Goal: Task Accomplishment & Management: Use online tool/utility

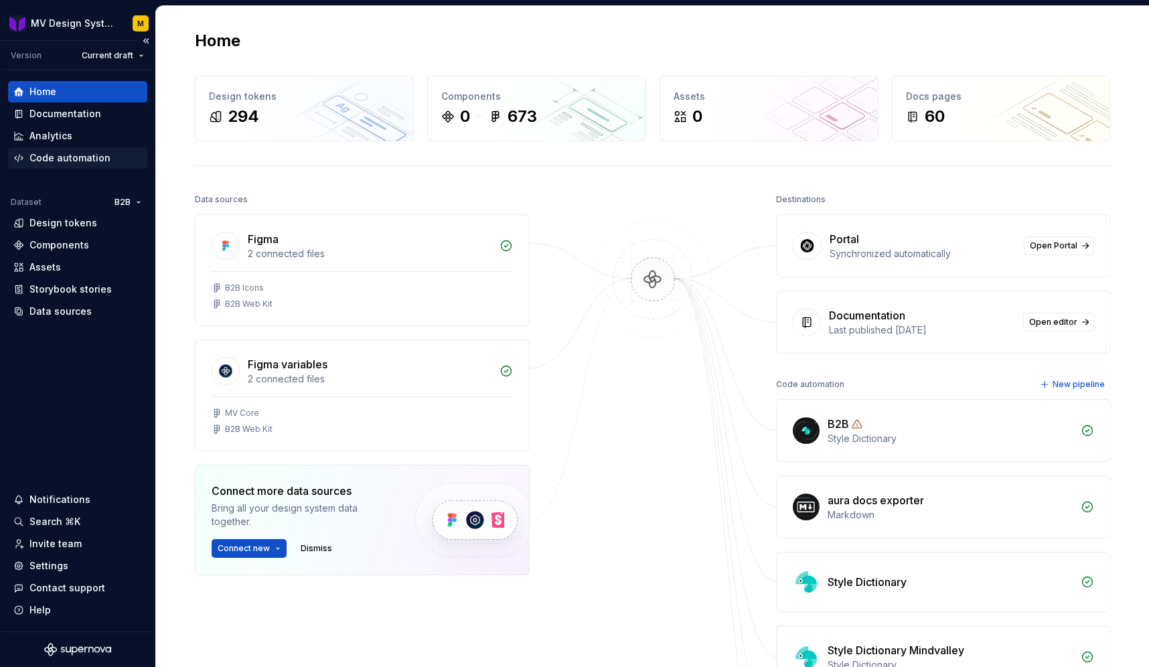
click at [60, 158] on div "Code automation" at bounding box center [69, 157] width 81 height 13
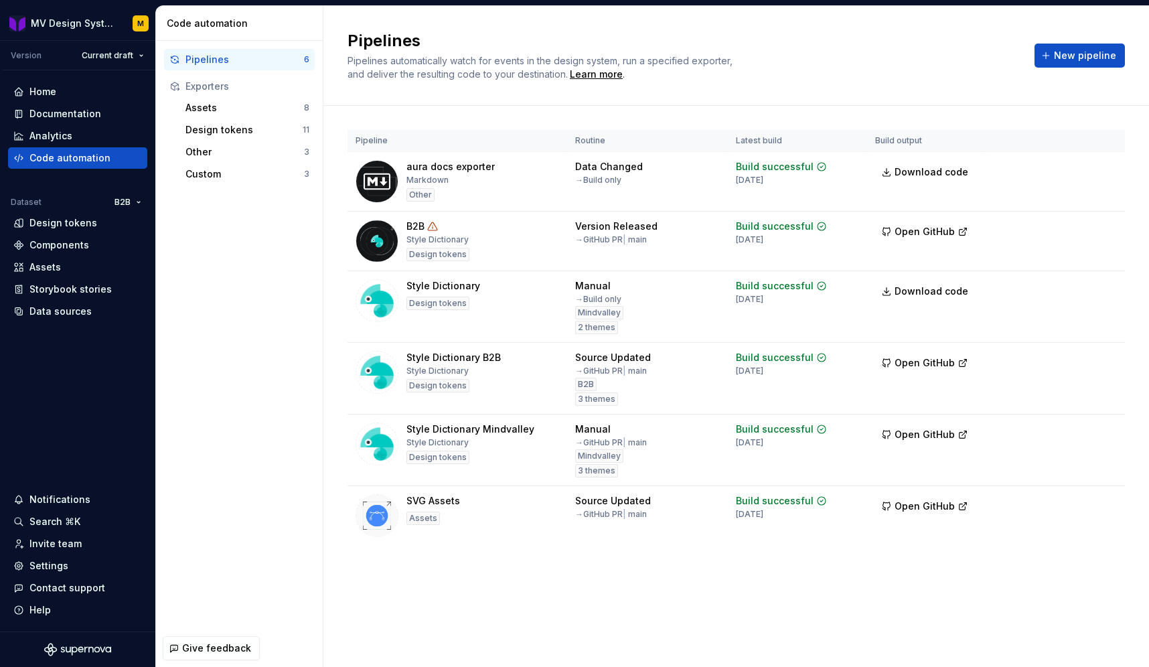
click at [217, 185] on div "Pipelines 6 Exporters Assets 8 Design tokens 11 Other 3 Custom 3" at bounding box center [239, 117] width 167 height 152
click at [208, 175] on div "Custom" at bounding box center [244, 173] width 118 height 13
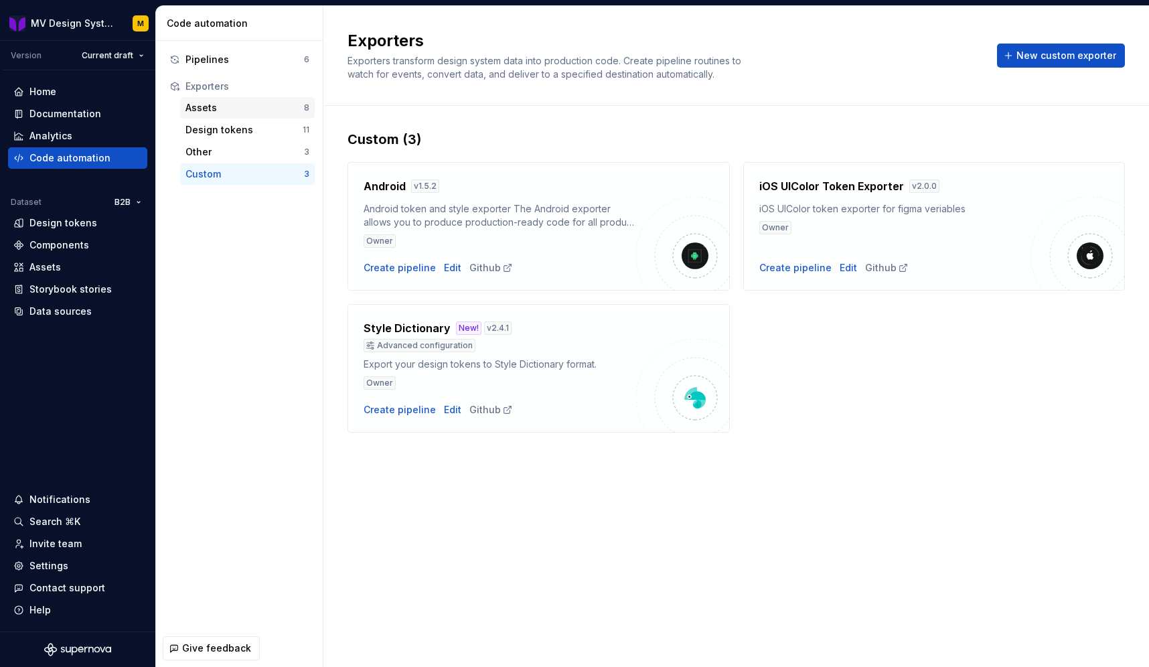
click at [199, 105] on div "Assets" at bounding box center [244, 107] width 118 height 13
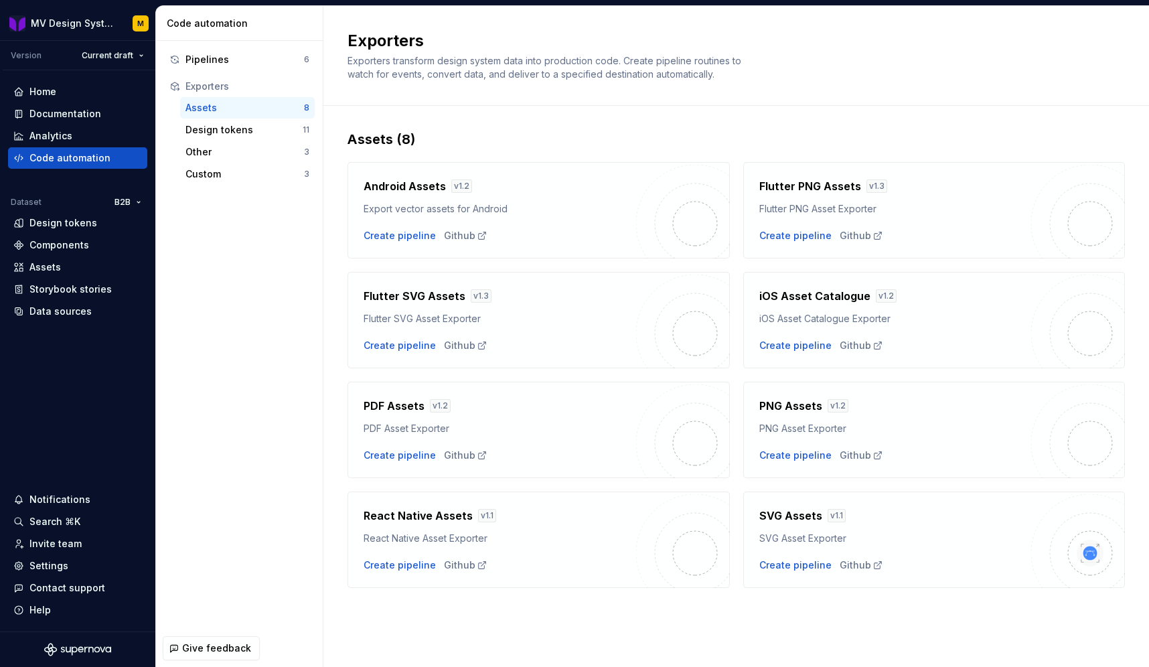
click at [199, 105] on div "Assets" at bounding box center [244, 107] width 118 height 13
click at [214, 67] on div "Pipelines 6" at bounding box center [239, 59] width 151 height 21
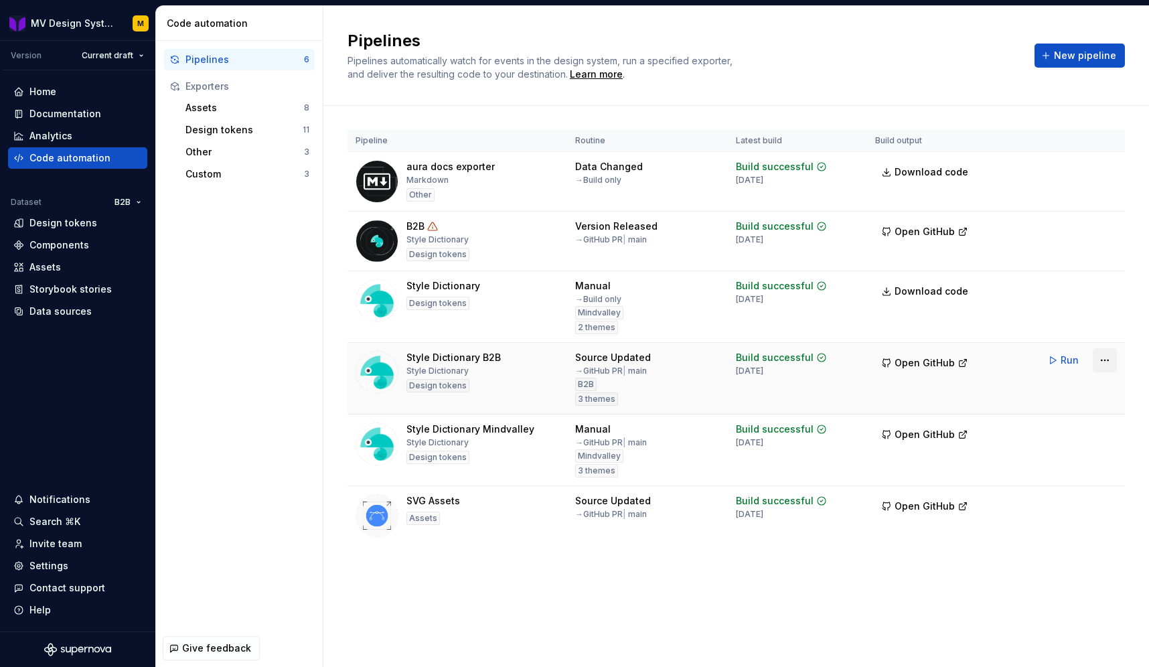
click at [1101, 362] on html "MV Design System M Version Current draft Home Documentation Analytics Code auto…" at bounding box center [574, 333] width 1149 height 667
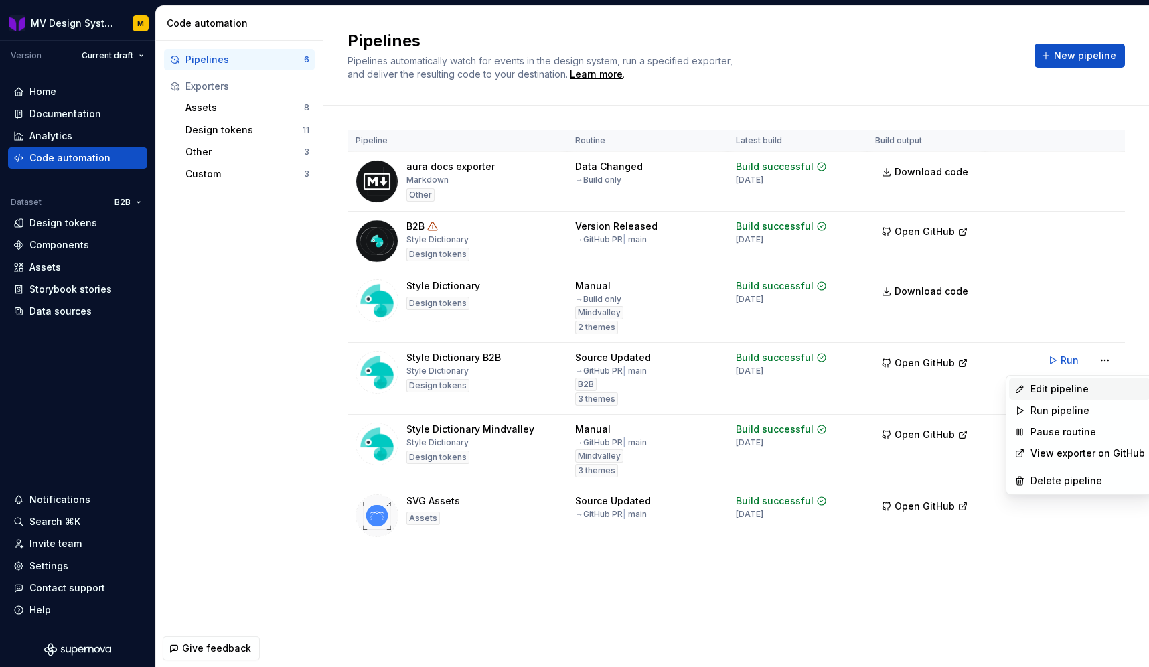
click at [1062, 388] on div "Edit pipeline" at bounding box center [1087, 388] width 114 height 13
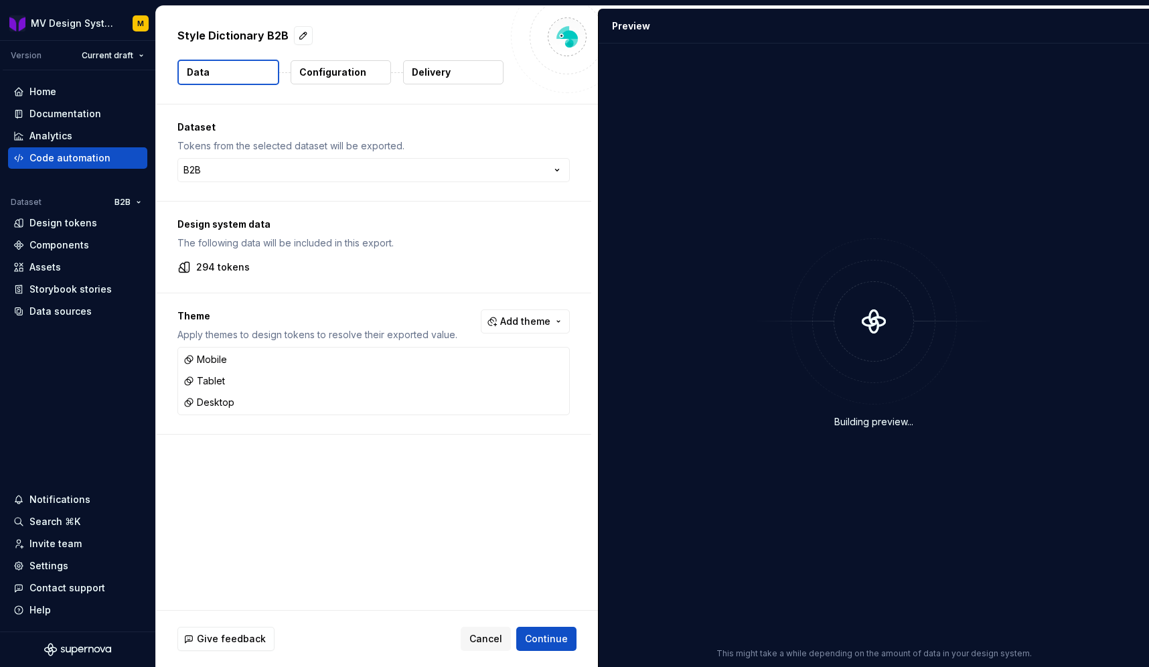
click at [429, 76] on p "Delivery" at bounding box center [431, 72] width 39 height 13
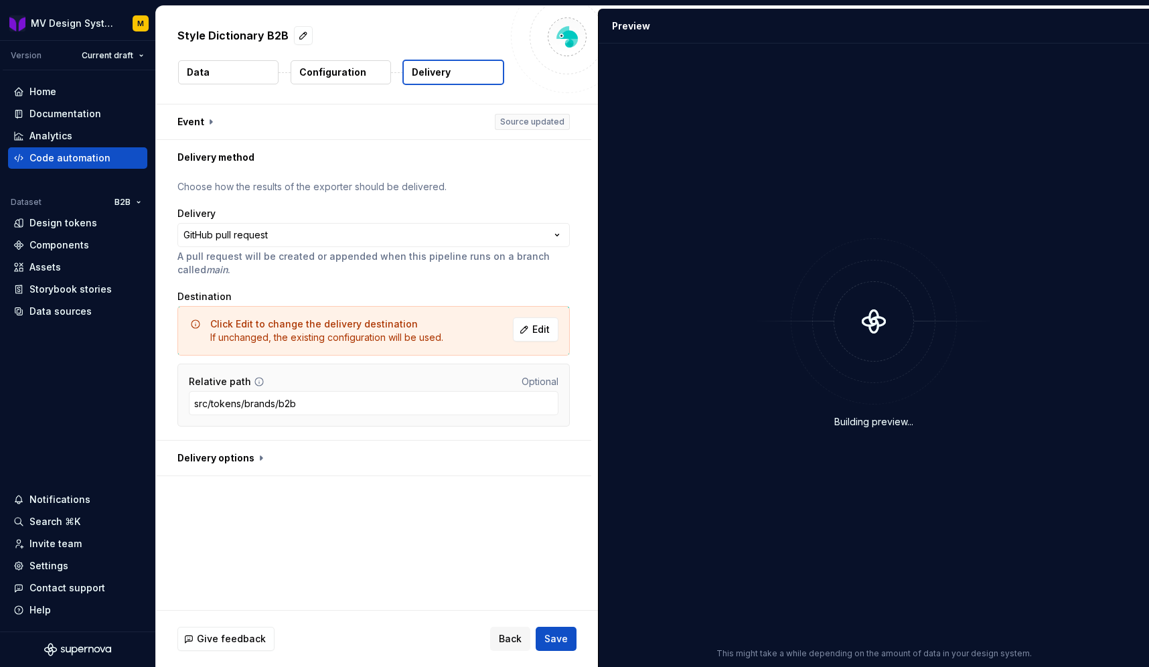
click at [368, 74] on button "Configuration" at bounding box center [341, 72] width 100 height 24
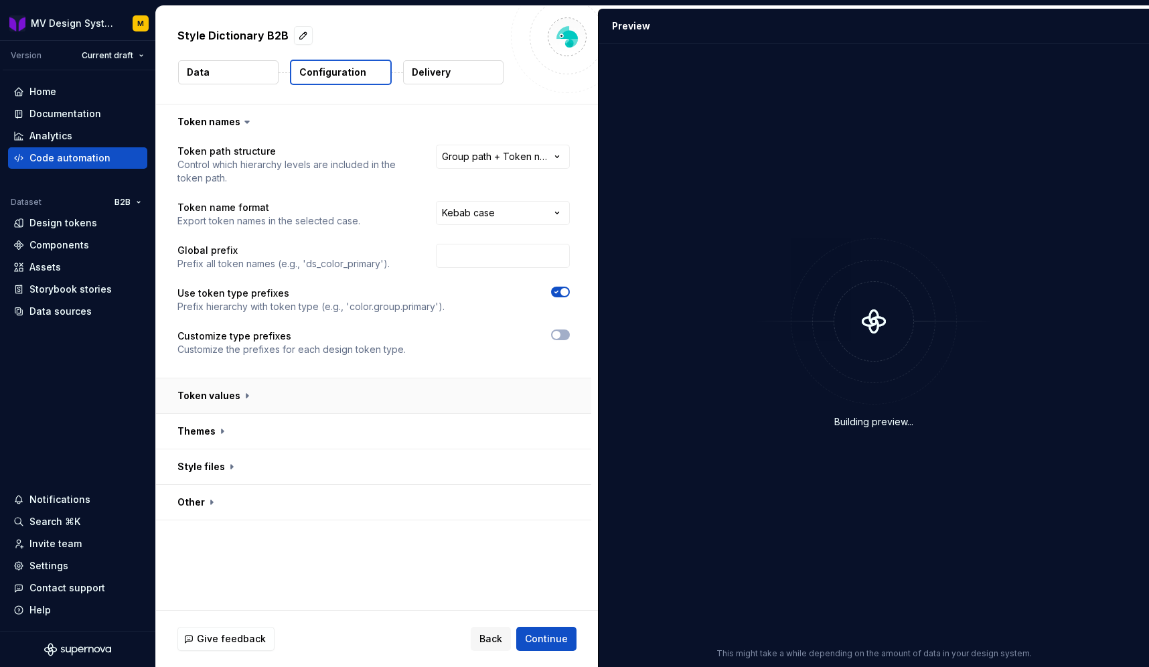
click at [253, 394] on button "button" at bounding box center [373, 395] width 435 height 35
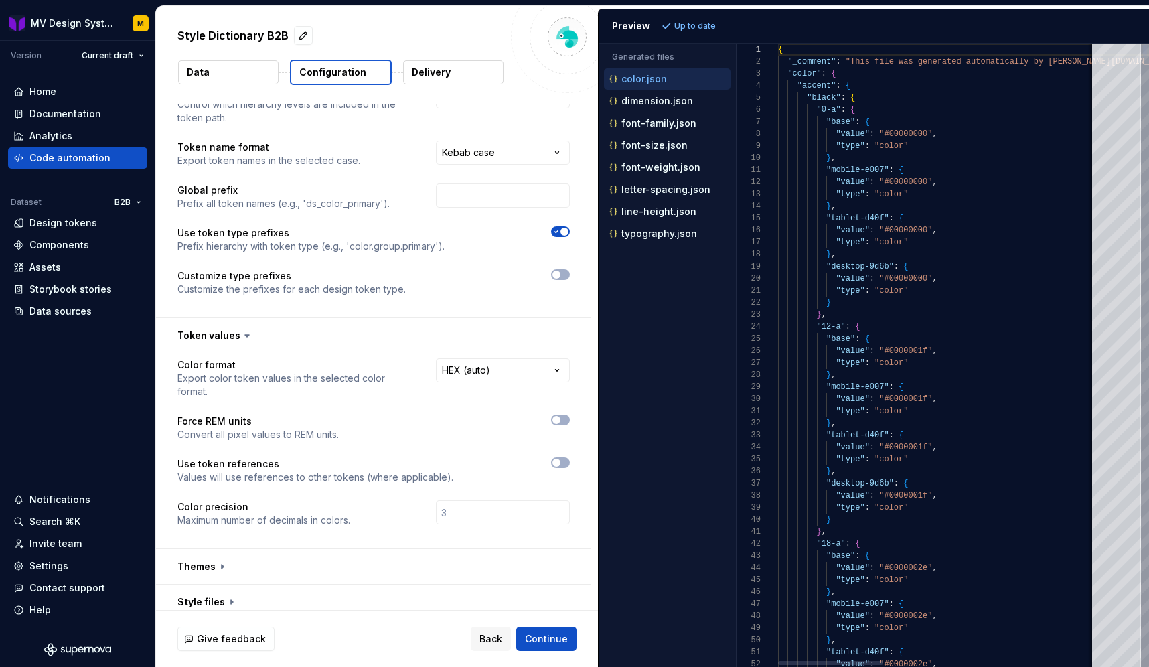
scroll to position [92, 0]
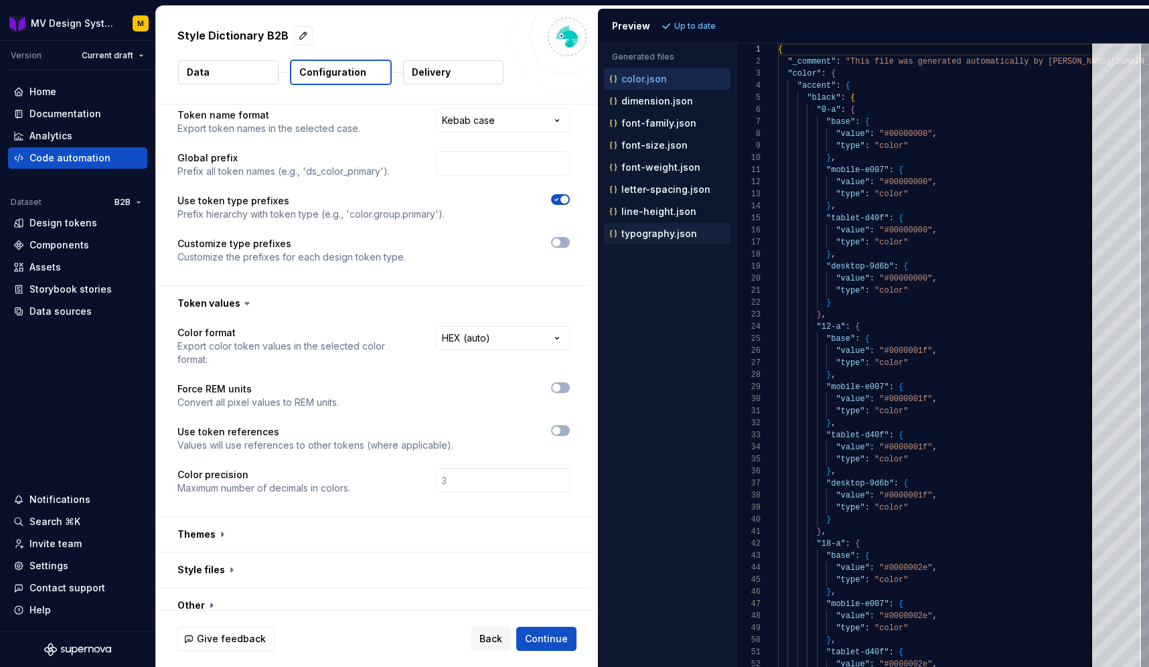
click at [671, 241] on div "typography.json" at bounding box center [667, 233] width 127 height 21
click at [651, 236] on p "typography.json" at bounding box center [659, 233] width 76 height 11
type textarea "**********"
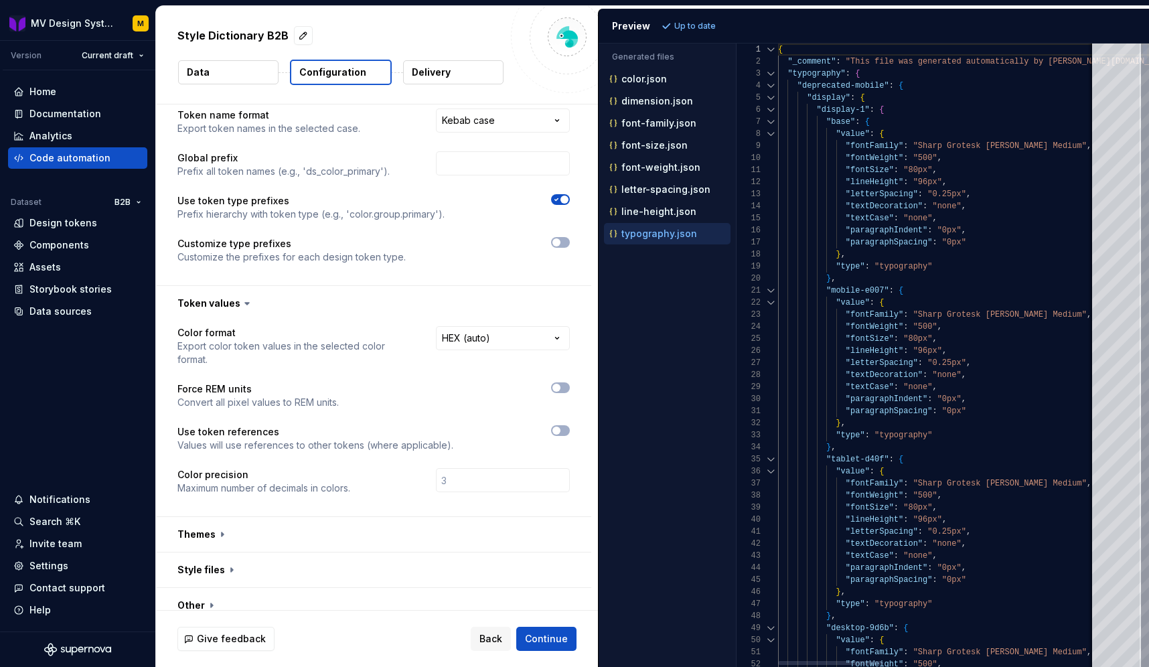
click at [770, 83] on div at bounding box center [770, 86] width 17 height 12
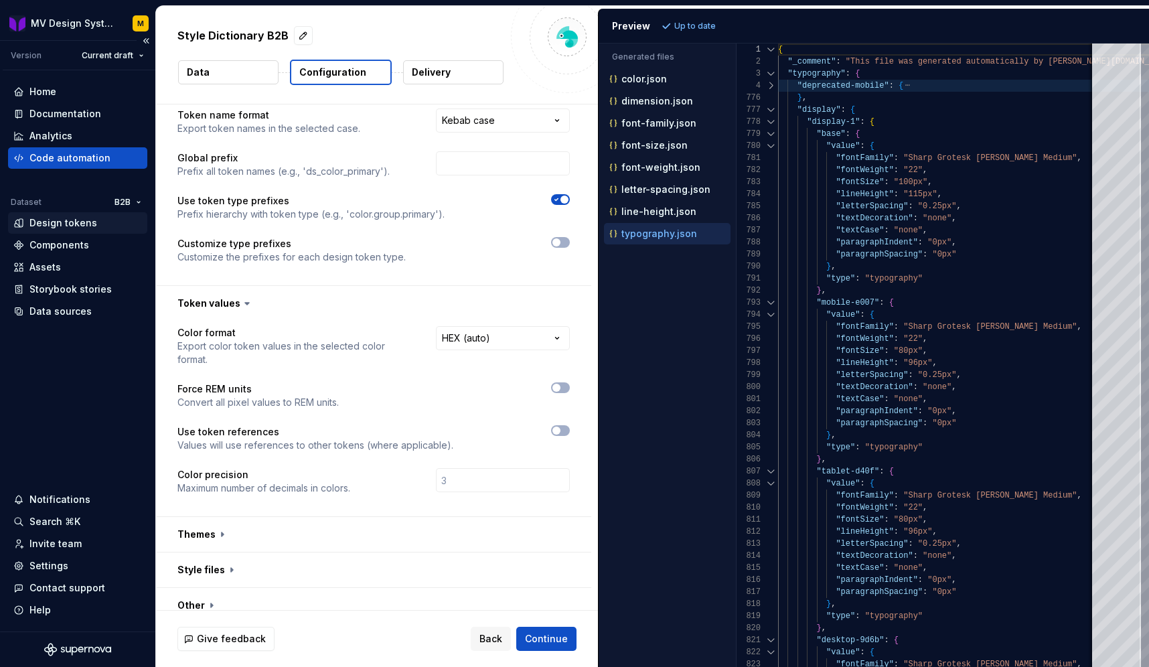
click at [47, 223] on div "Design tokens" at bounding box center [63, 222] width 68 height 13
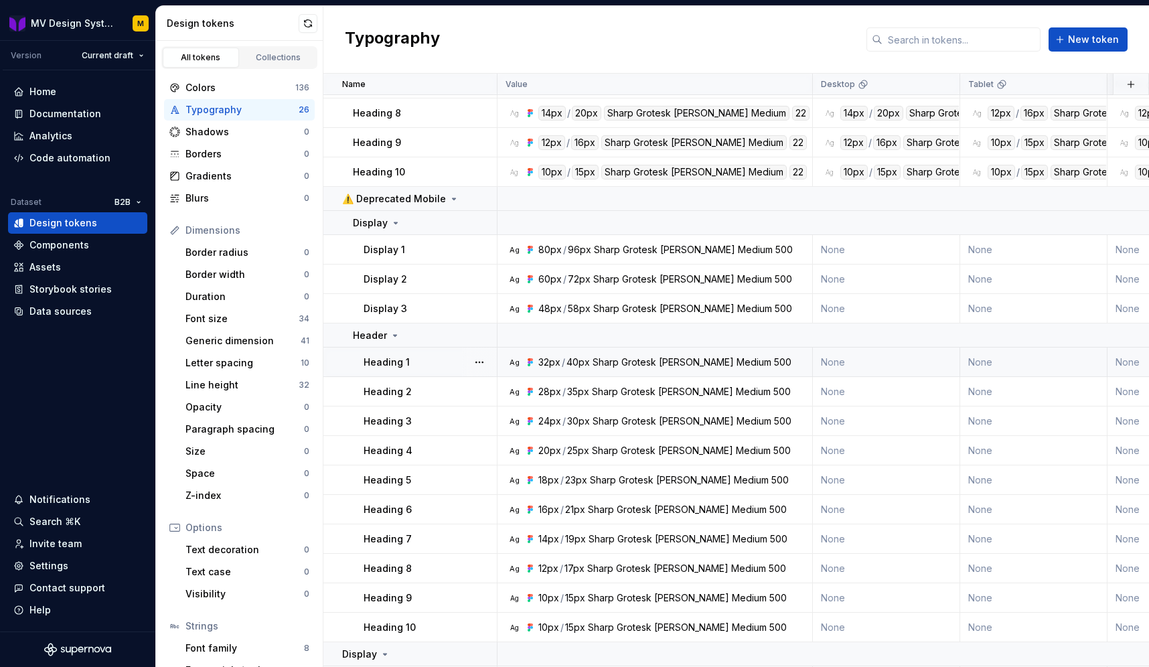
scroll to position [222, 0]
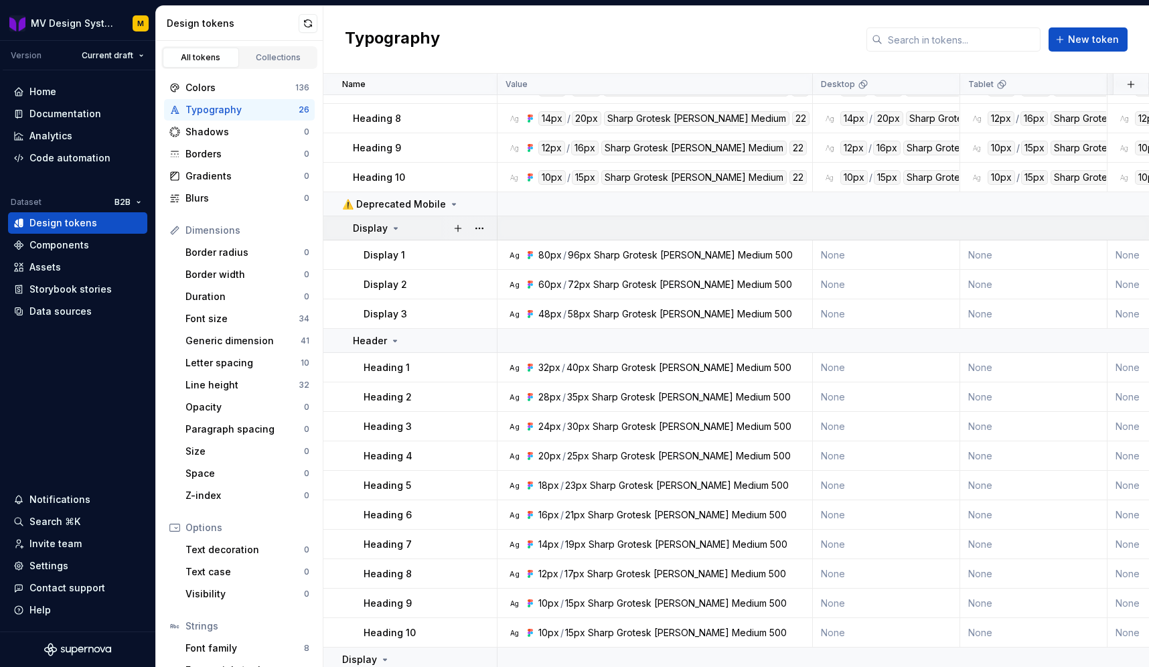
click at [390, 229] on icon at bounding box center [395, 228] width 11 height 11
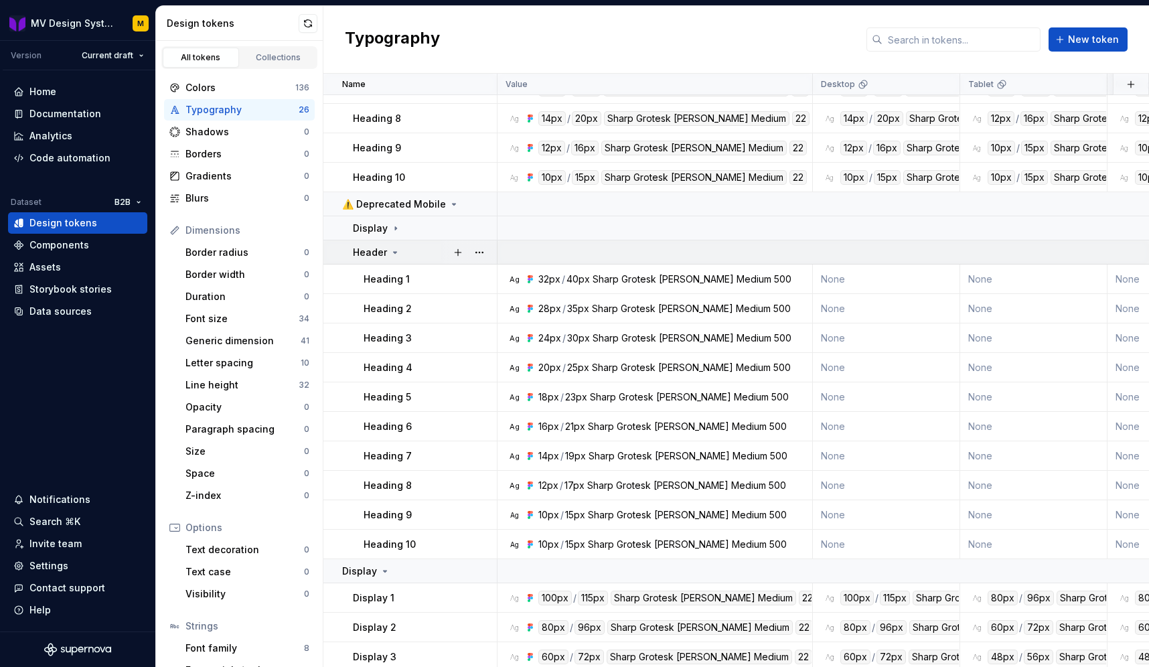
click at [388, 248] on div "Header" at bounding box center [377, 252] width 48 height 13
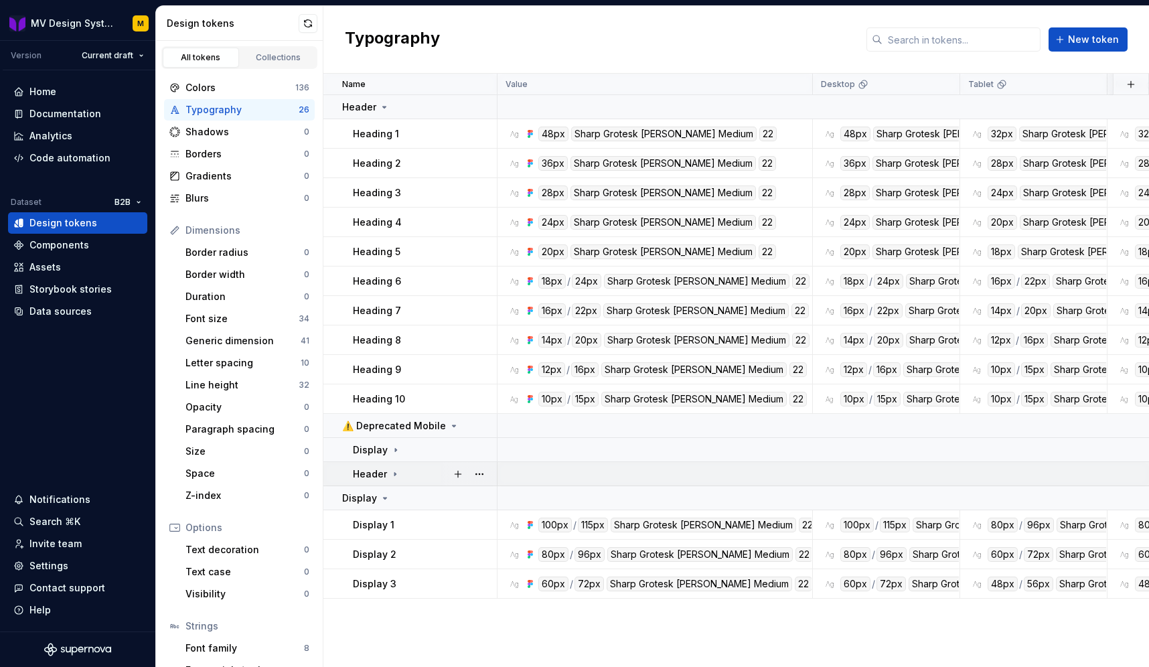
scroll to position [0, 0]
click at [397, 451] on icon at bounding box center [395, 450] width 11 height 11
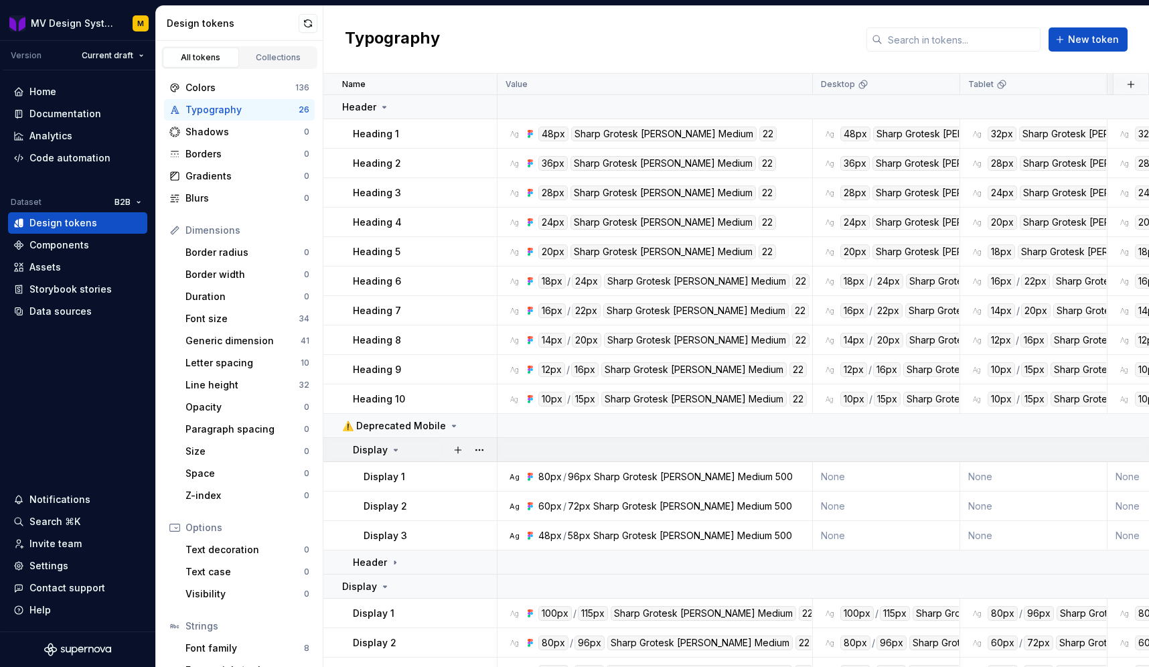
click at [397, 451] on icon at bounding box center [395, 450] width 11 height 11
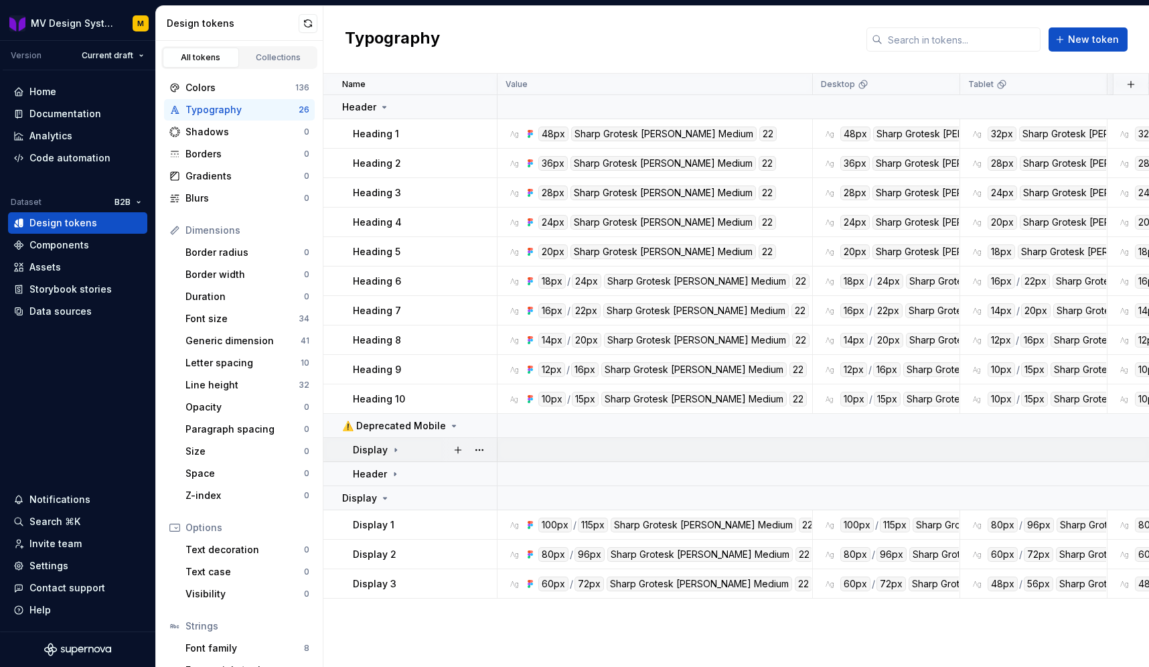
click at [397, 451] on icon at bounding box center [395, 450] width 11 height 11
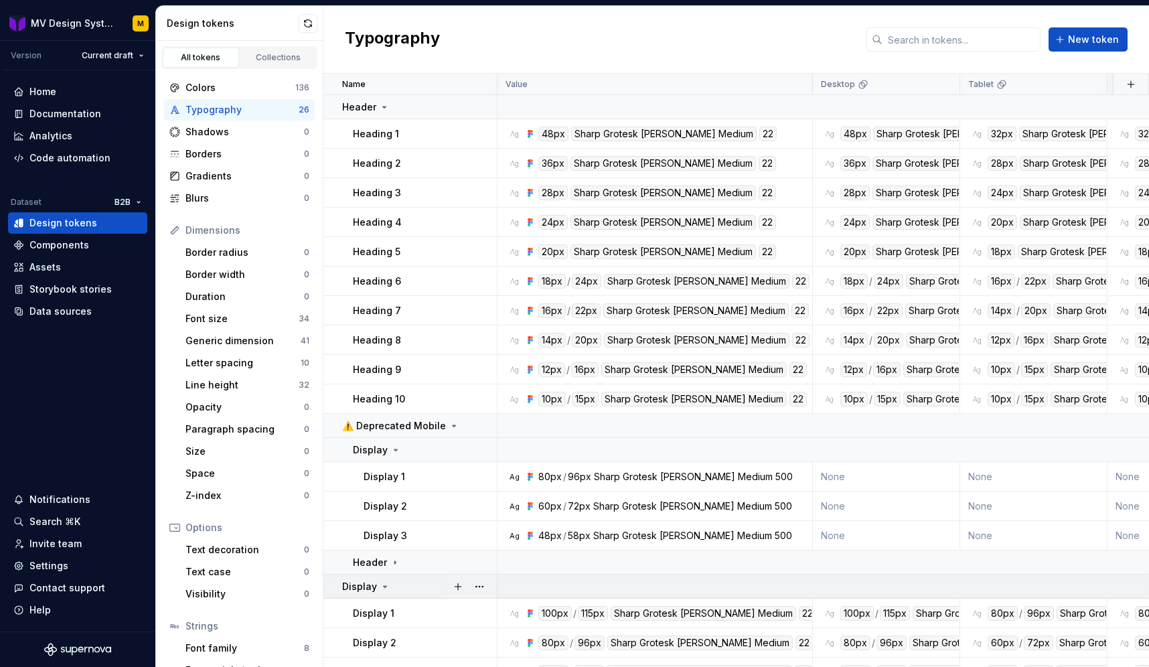
scroll to position [20, 0]
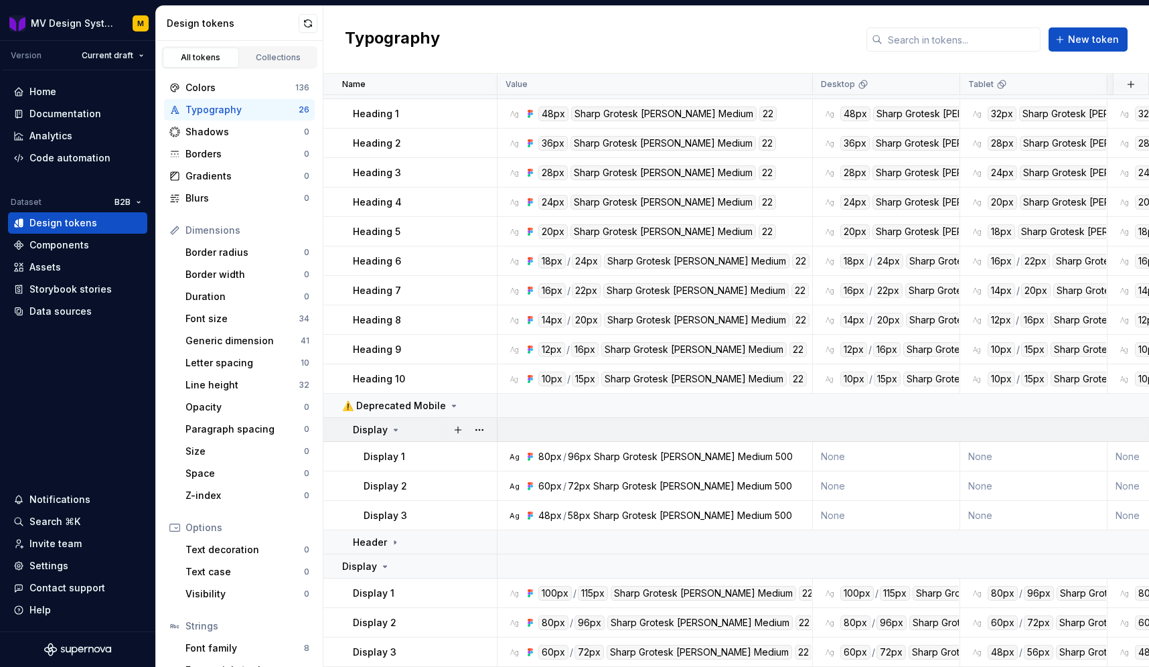
click at [387, 426] on div "Display" at bounding box center [377, 429] width 48 height 13
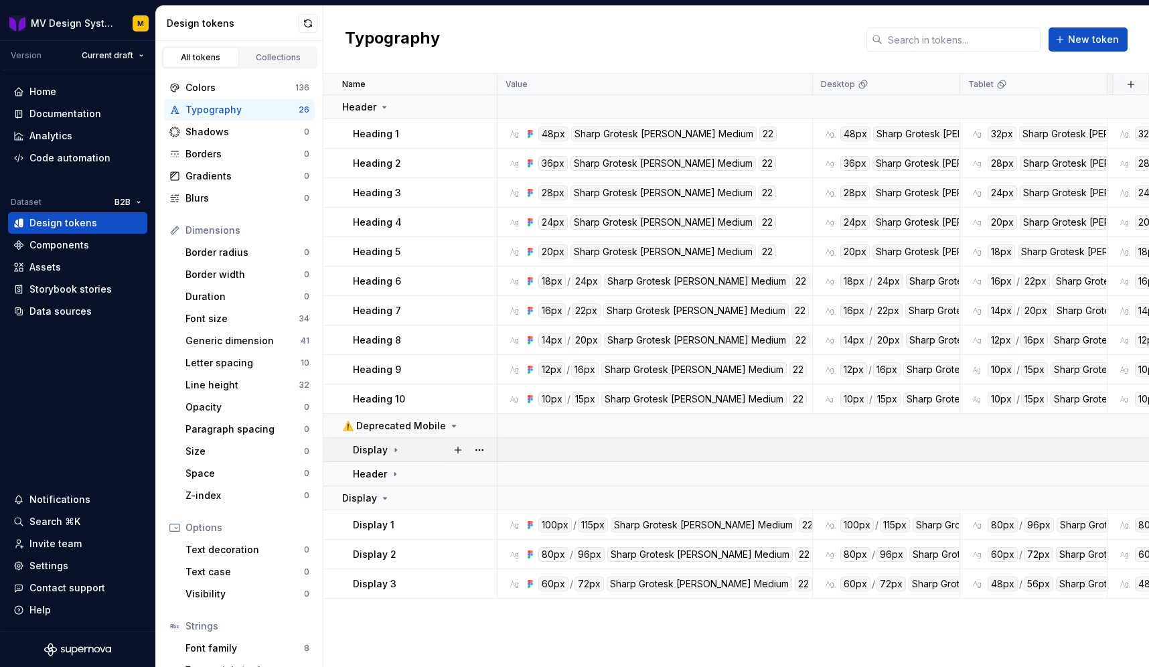
scroll to position [0, 0]
click at [415, 526] on div "Display 1" at bounding box center [424, 524] width 143 height 13
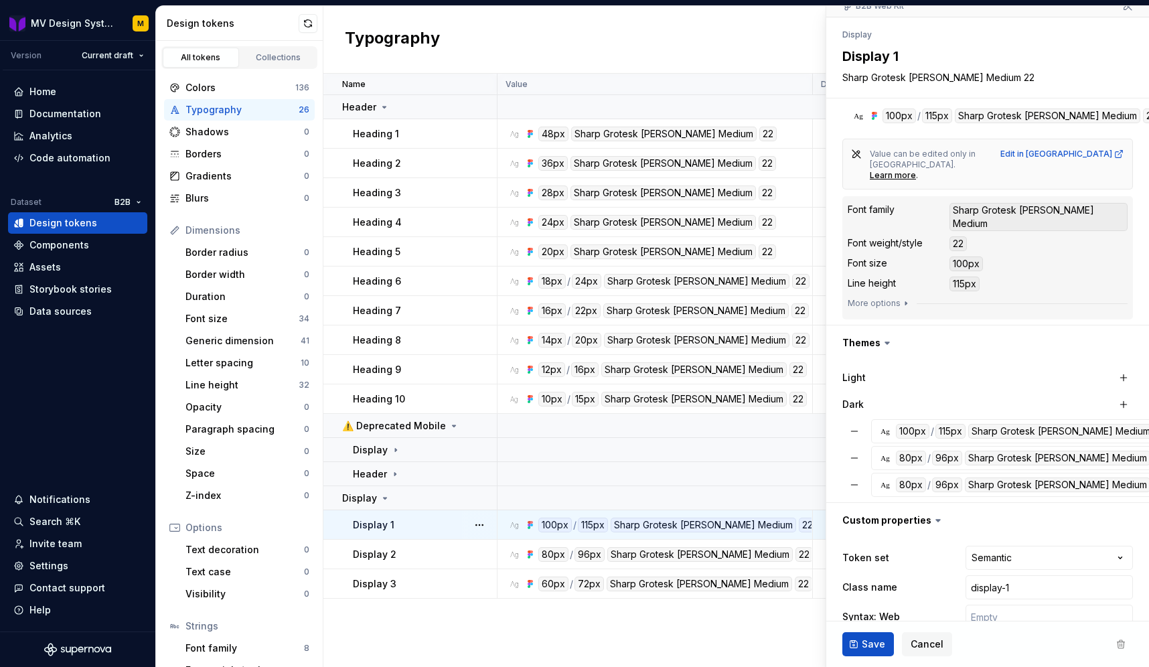
scroll to position [152, 0]
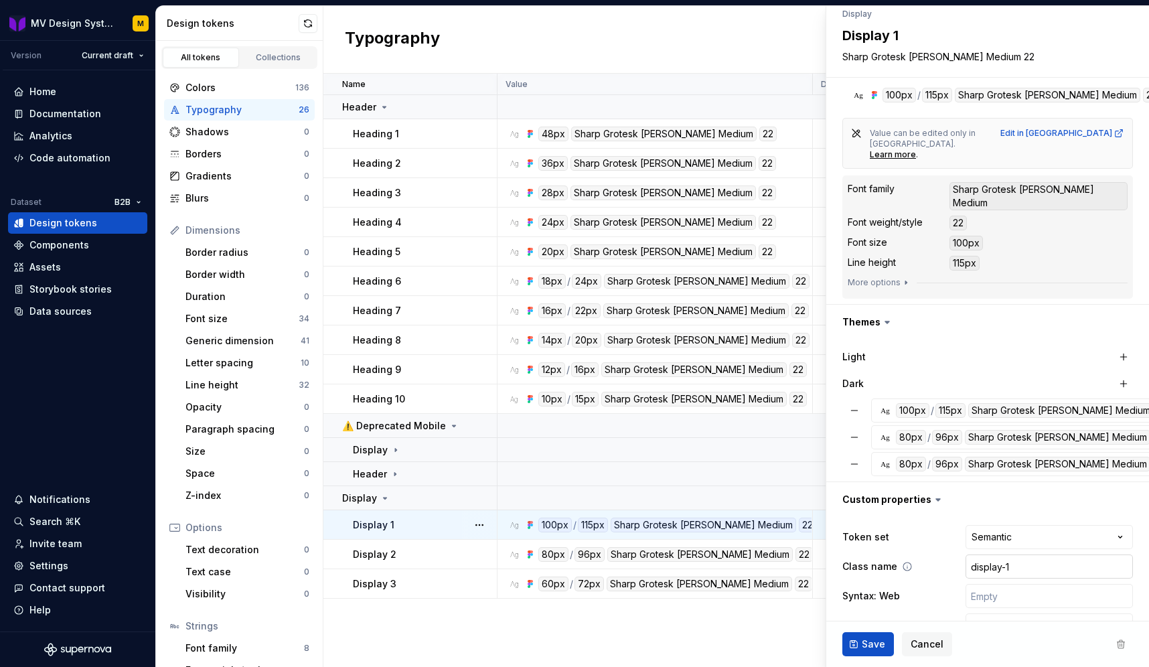
click at [1036, 554] on input "display-1" at bounding box center [1048, 566] width 167 height 24
type textarea "*"
click at [1040, 497] on html "MV Design System M Version Current draft Home Documentation Analytics Code auto…" at bounding box center [574, 333] width 1149 height 667
select select
click at [873, 640] on span "Save" at bounding box center [873, 643] width 23 height 13
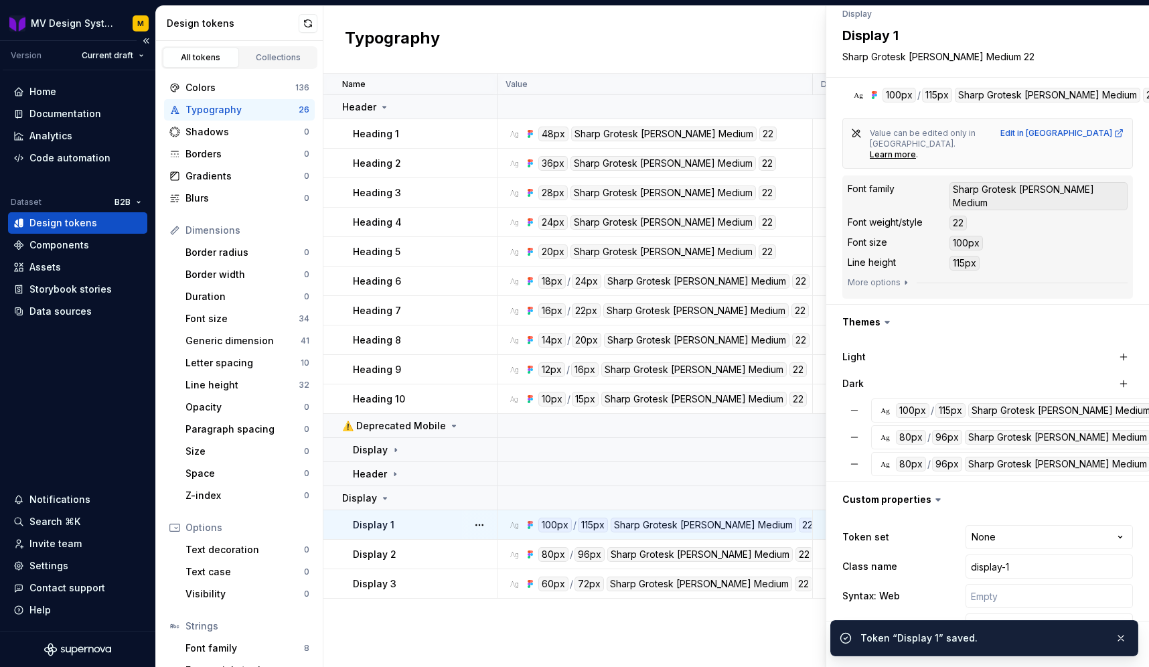
type textarea "*"
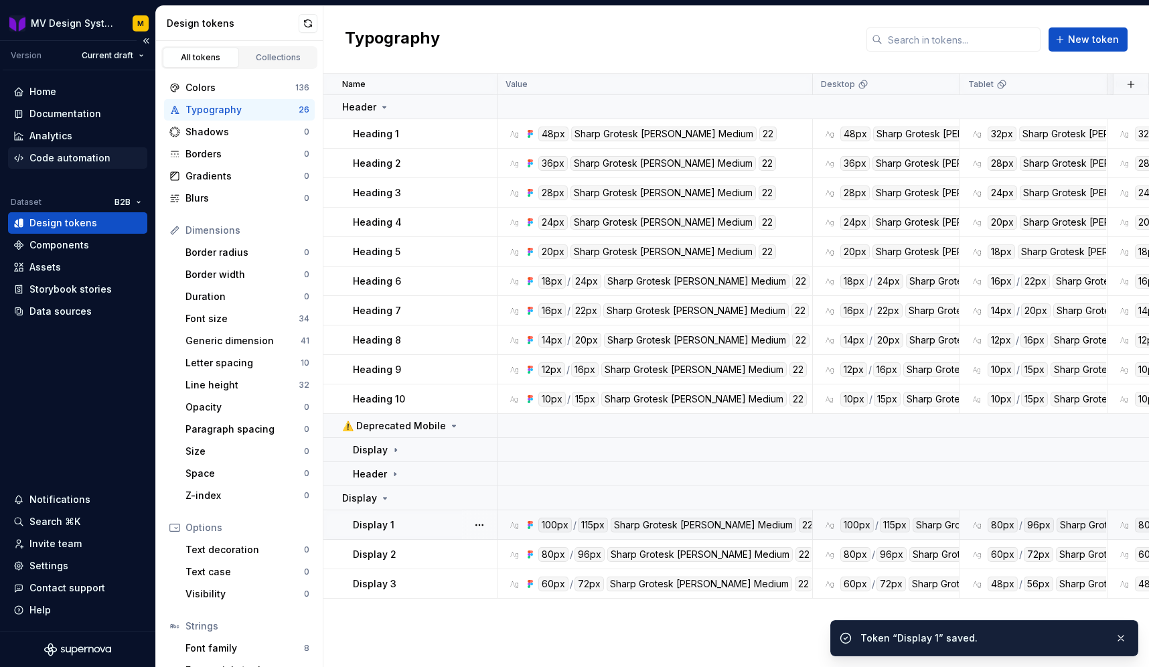
click at [64, 165] on div "Code automation" at bounding box center [77, 157] width 139 height 21
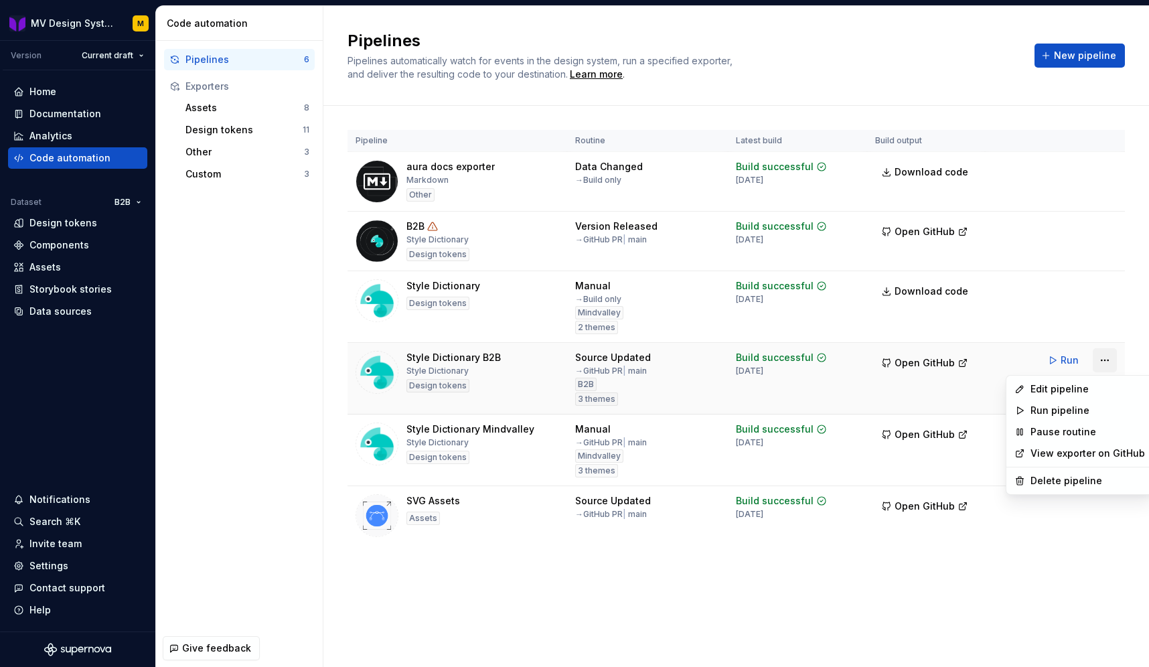
click at [1110, 356] on html "MV Design System M Version Current draft Home Documentation Analytics Code auto…" at bounding box center [574, 333] width 1149 height 667
click at [1060, 392] on div "Edit pipeline" at bounding box center [1087, 388] width 114 height 13
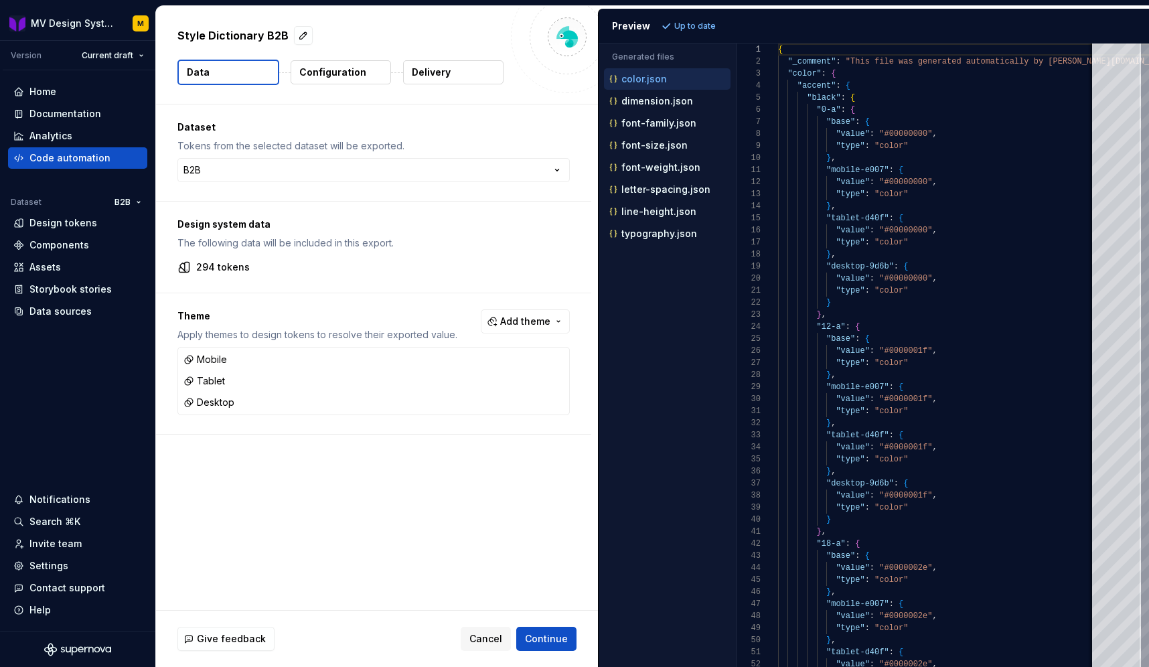
click at [662, 246] on div "Accessibility guide for tree . Navigate the tree with the arrow keys. Common tr…" at bounding box center [664, 156] width 132 height 182
click at [639, 232] on p "typography.json" at bounding box center [659, 233] width 76 height 11
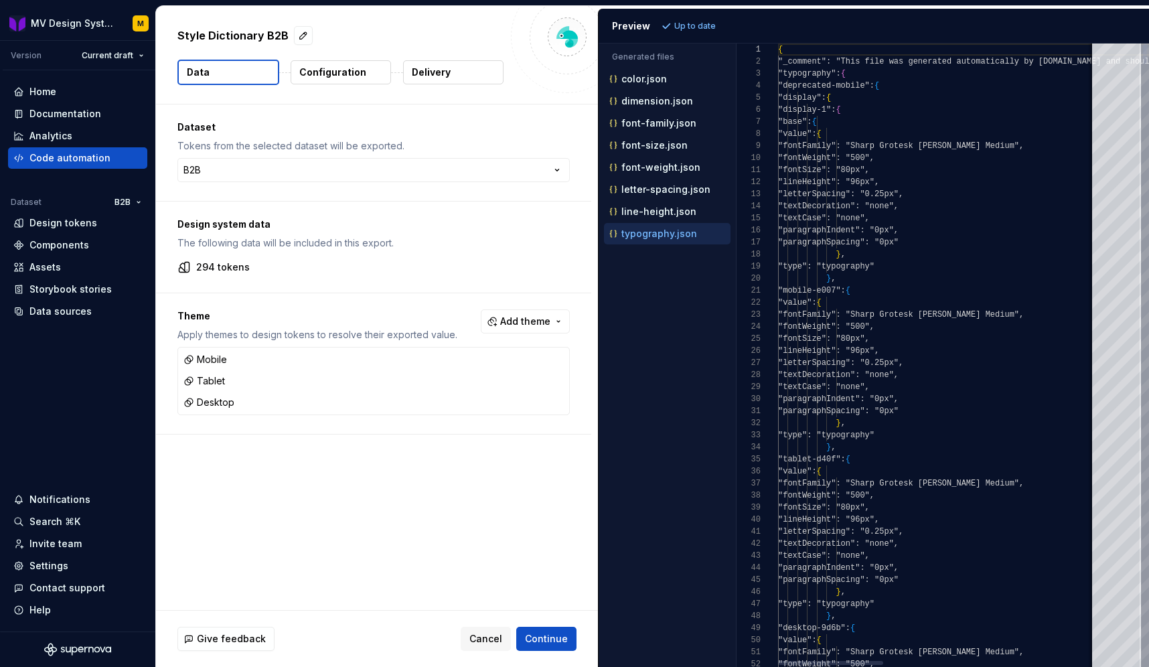
scroll to position [120, 0]
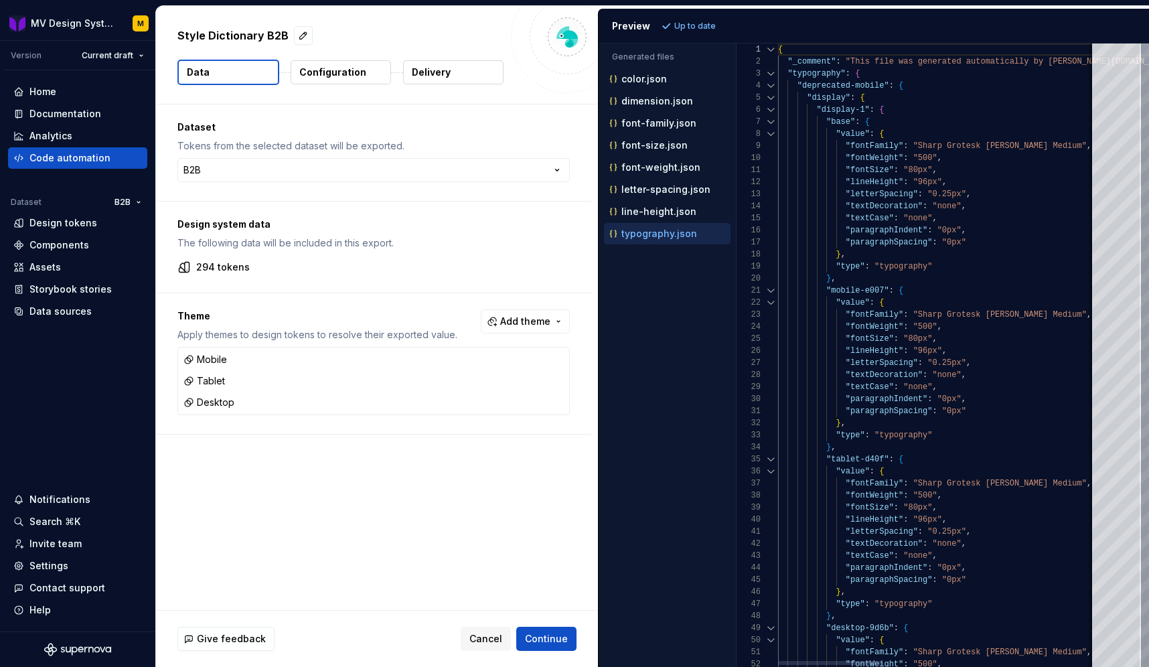
click at [769, 85] on div at bounding box center [770, 86] width 17 height 12
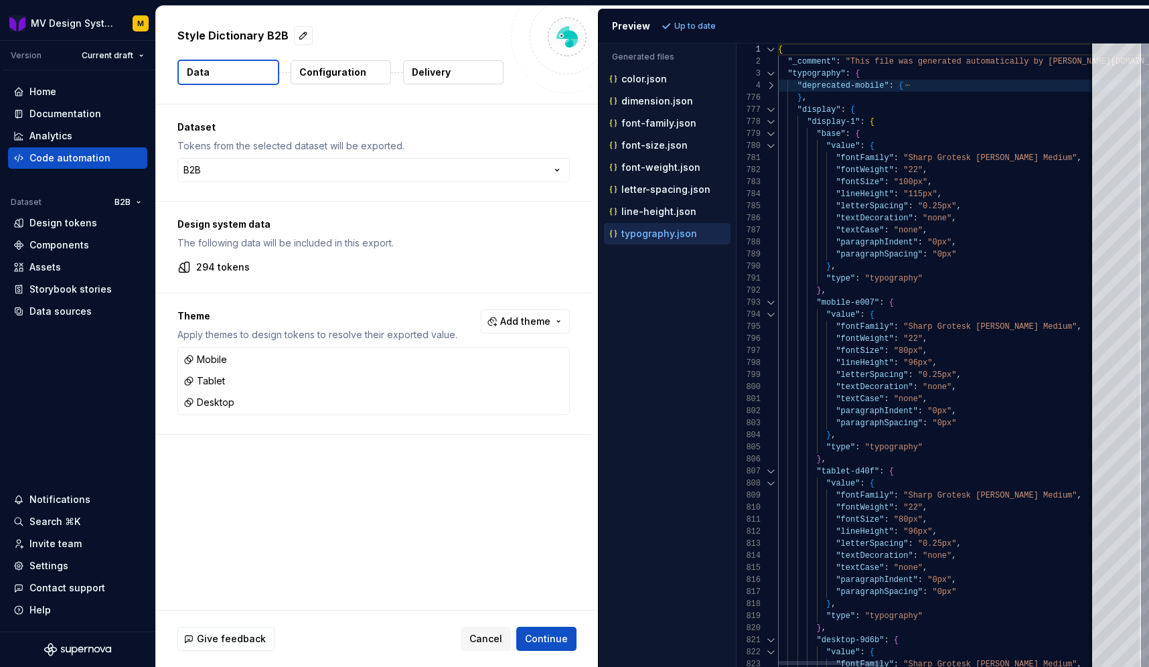
type textarea "**********"
drag, startPoint x: 872, startPoint y: 300, endPoint x: 823, endPoint y: 303, distance: 48.9
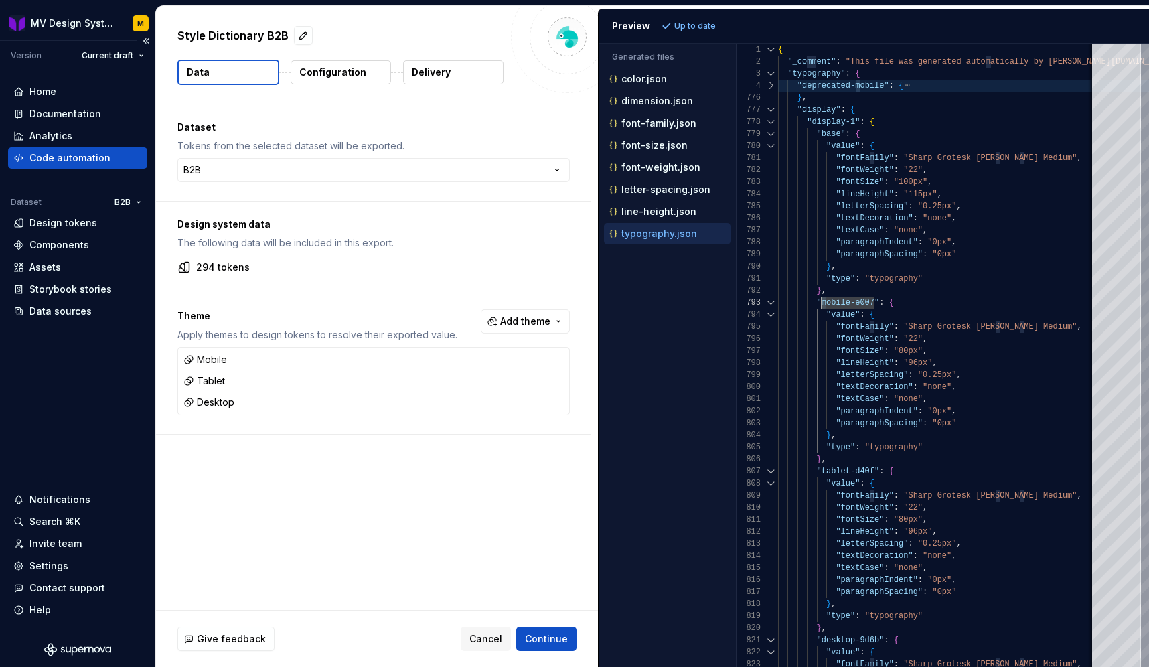
click at [42, 153] on div "Code automation" at bounding box center [69, 157] width 81 height 13
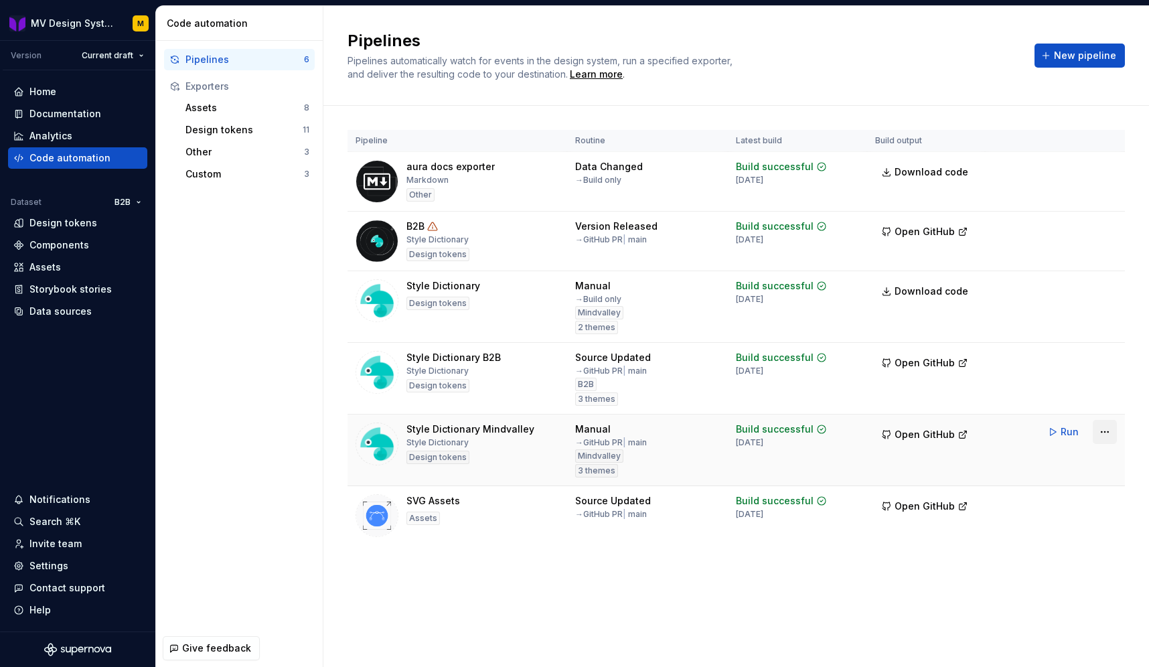
click at [1101, 426] on html "MV Design System M Version Current draft Home Documentation Analytics Code auto…" at bounding box center [574, 333] width 1149 height 667
click at [1055, 507] on link "View exporter on GitHub" at bounding box center [1087, 503] width 114 height 13
